Goal: Find specific page/section: Find specific page/section

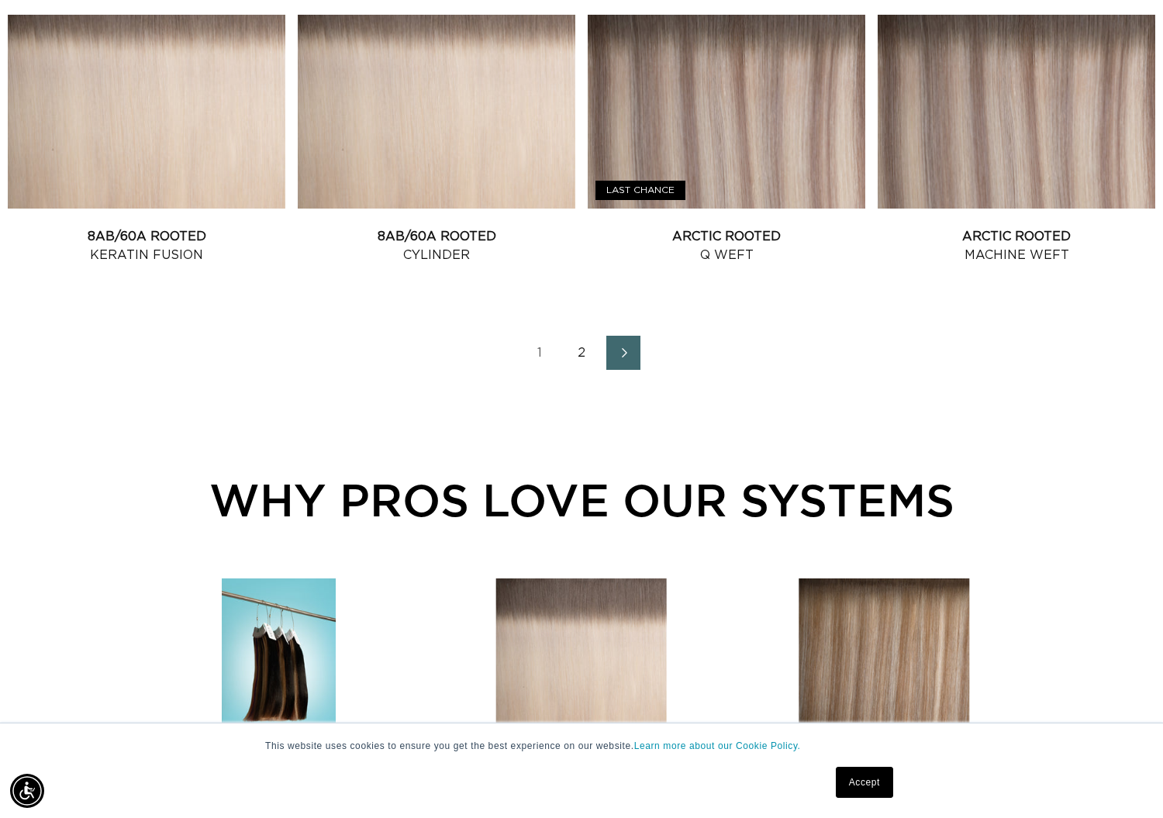
scroll to position [1833, 0]
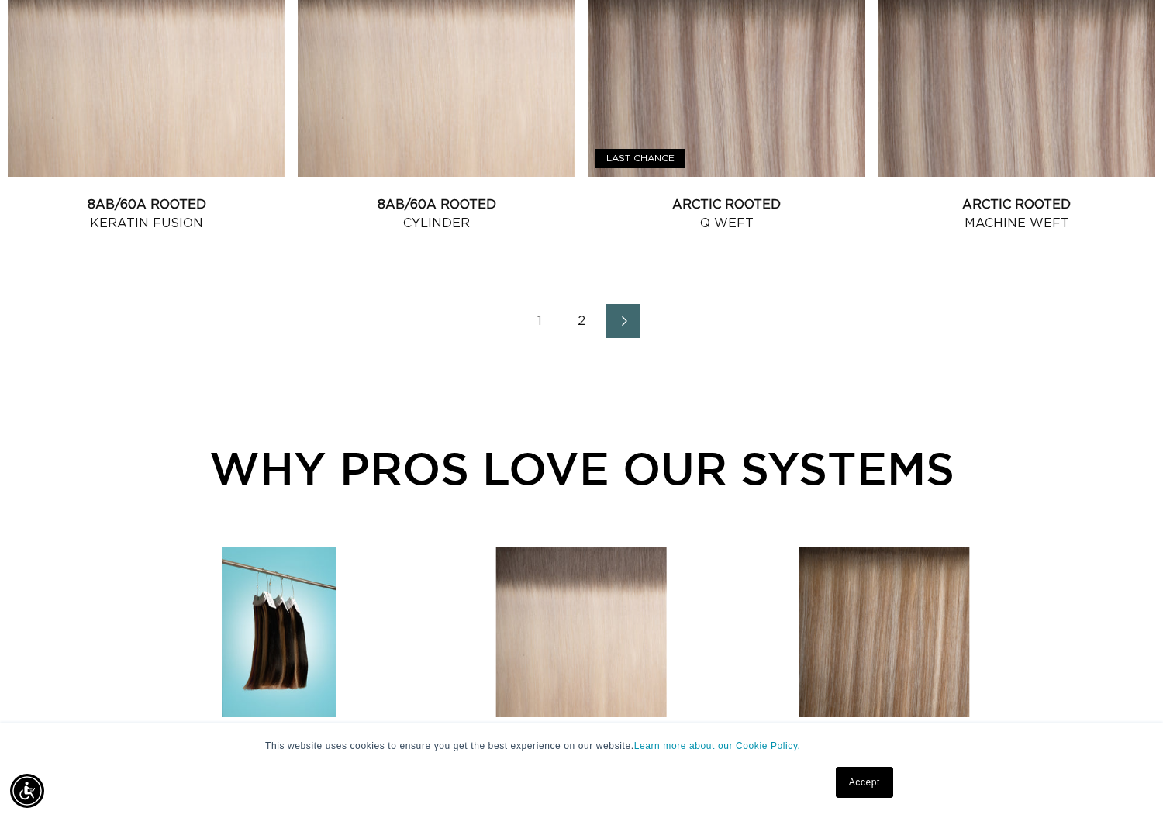
click at [574, 317] on link "2" at bounding box center [581, 321] width 34 height 34
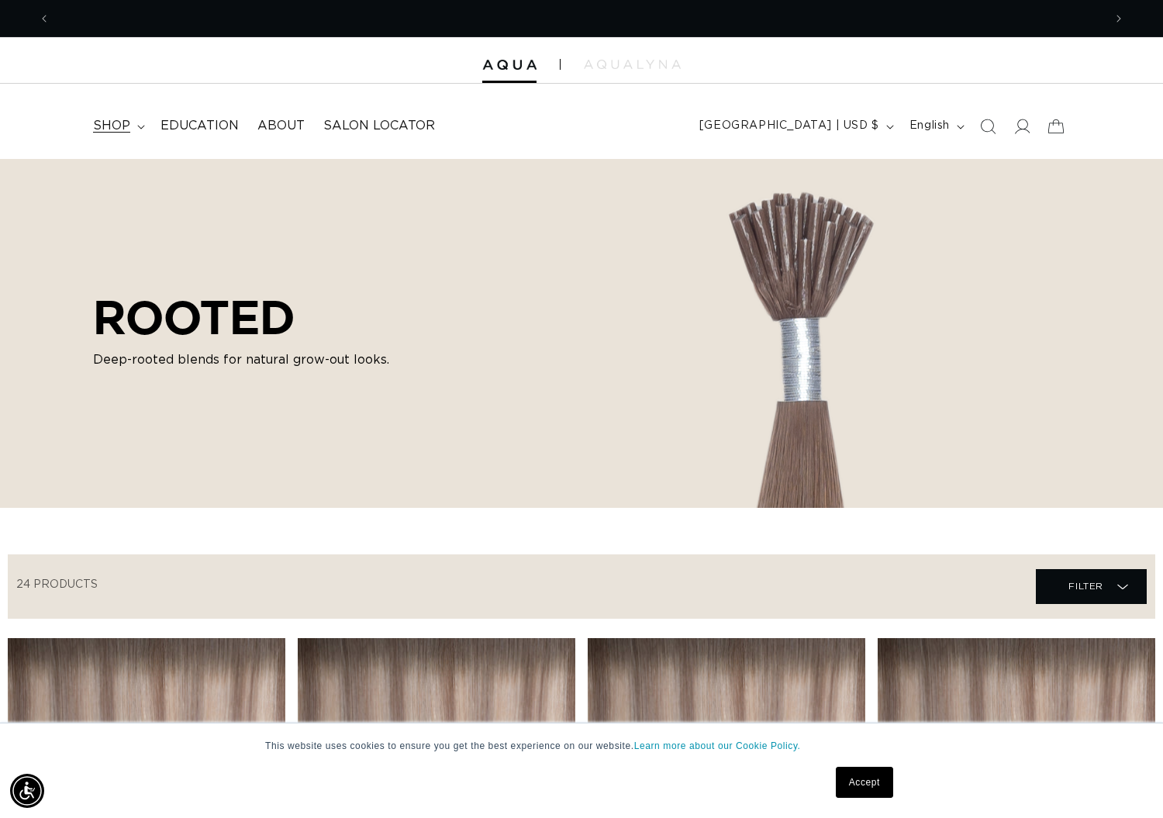
scroll to position [0, 2105]
click at [122, 127] on span "shop" at bounding box center [111, 126] width 37 height 16
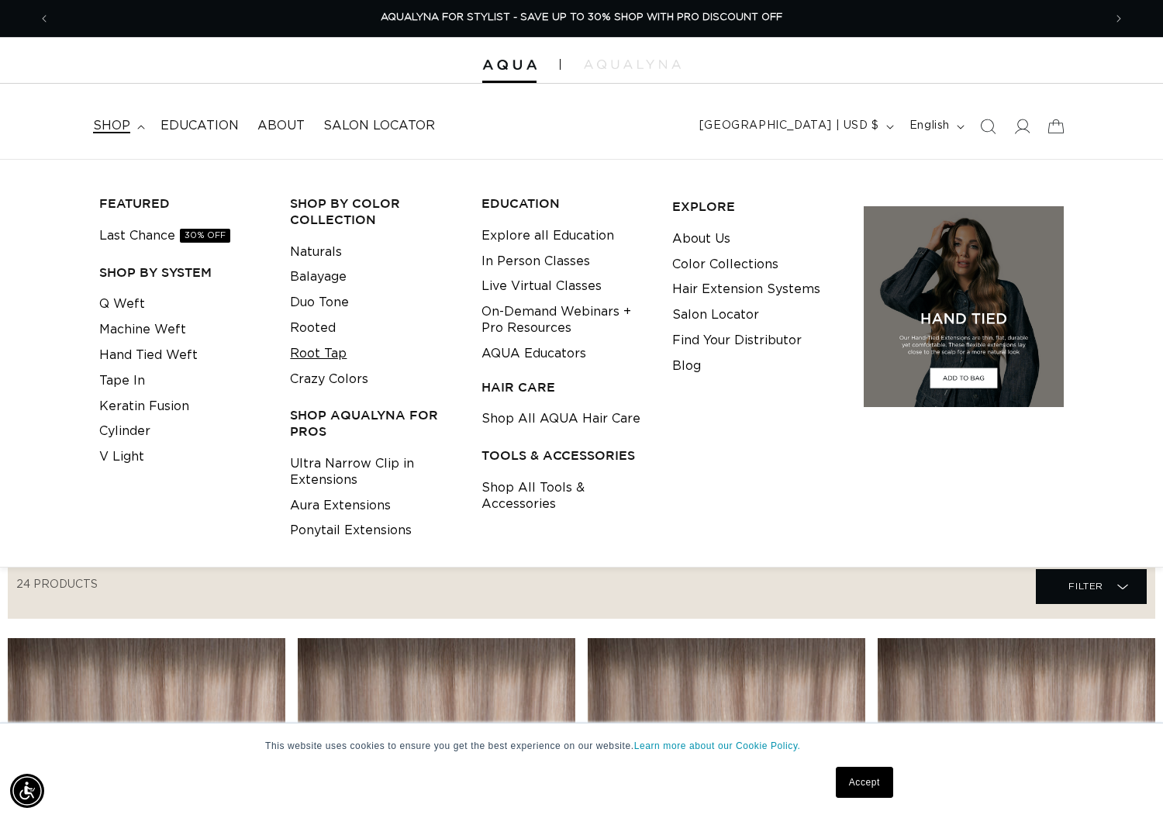
click at [336, 353] on link "Root Tap" at bounding box center [318, 354] width 57 height 26
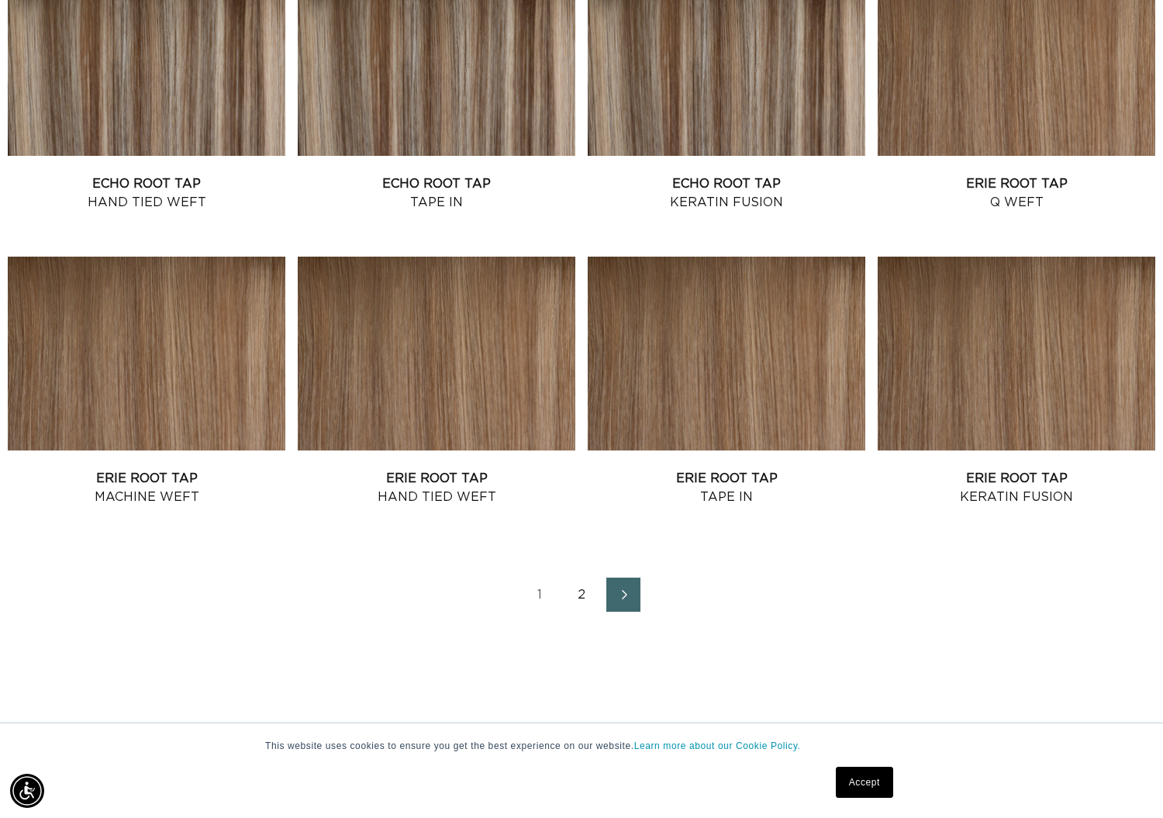
click at [581, 590] on link "2" at bounding box center [581, 594] width 34 height 34
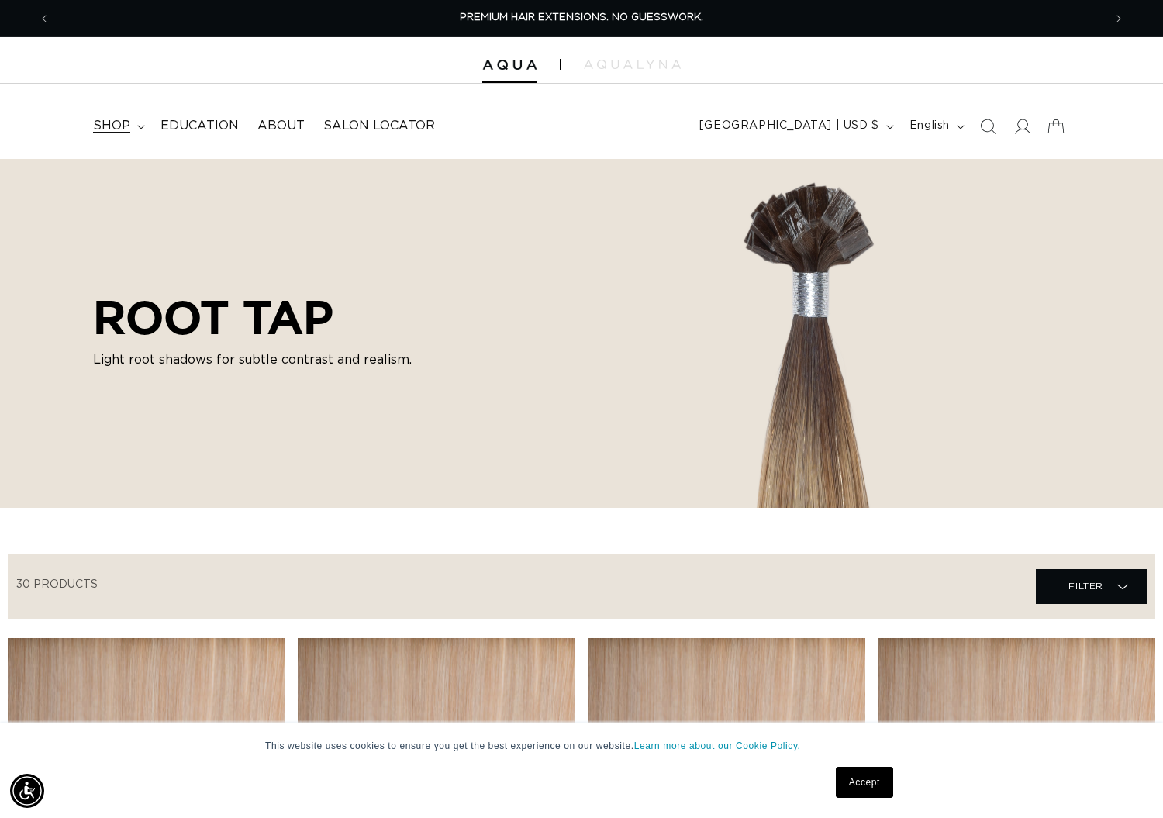
click at [141, 126] on icon at bounding box center [140, 127] width 7 height 4
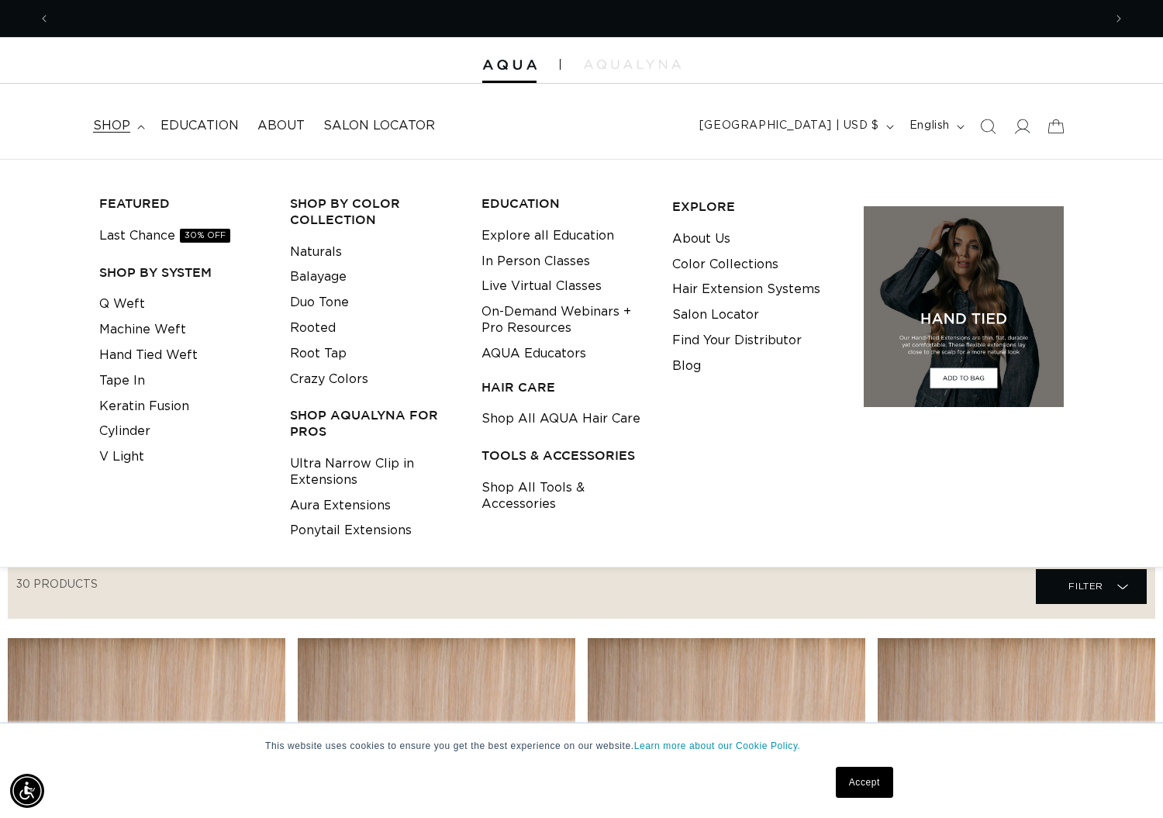
scroll to position [0, 2105]
